Goal: Information Seeking & Learning: Understand process/instructions

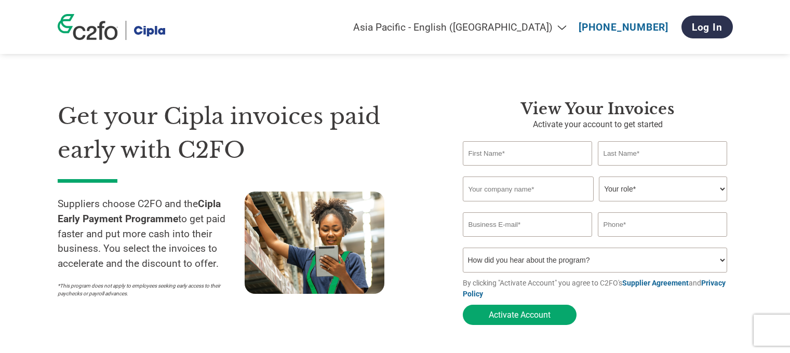
select select "en-IN"
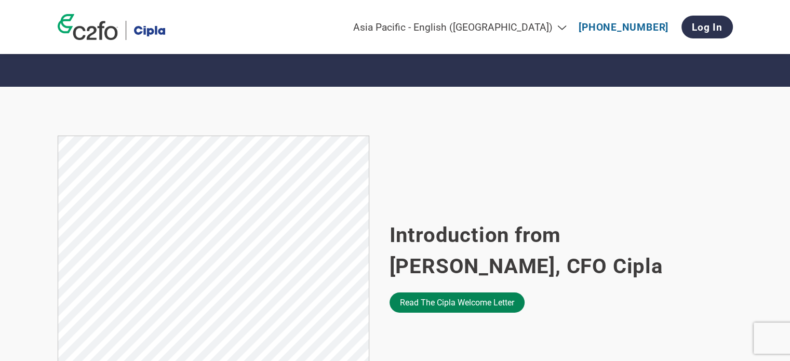
click at [428, 310] on link "Read the Cipla welcome letter" at bounding box center [457, 303] width 135 height 20
click at [439, 303] on link "Read the Cipla welcome letter" at bounding box center [457, 303] width 135 height 20
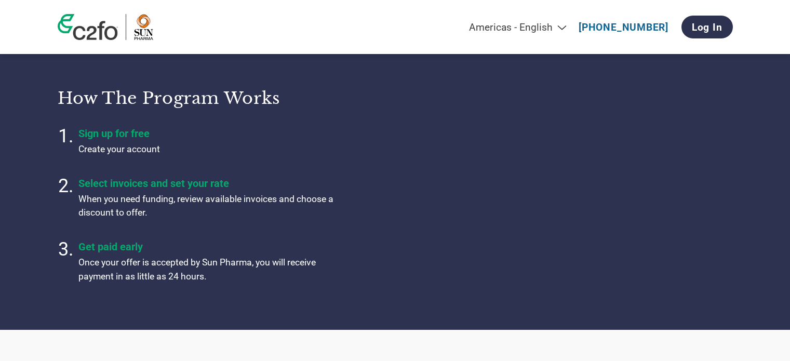
select select "en-[GEOGRAPHIC_DATA]"
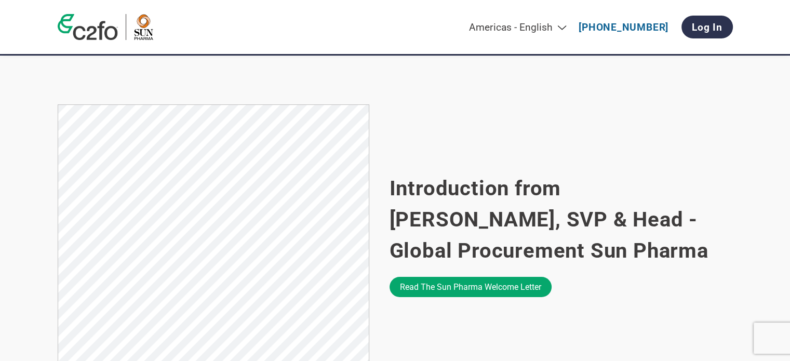
scroll to position [596, 0]
